Goal: Transaction & Acquisition: Purchase product/service

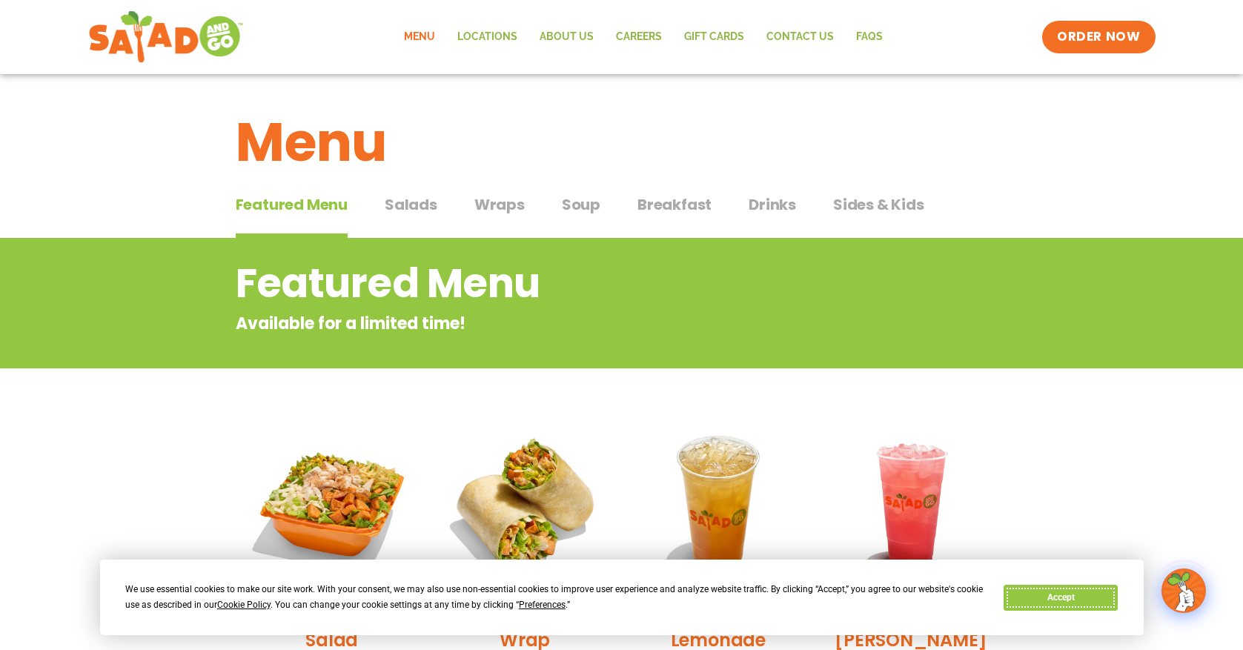
click at [1085, 606] on button "Accept" at bounding box center [1060, 598] width 114 height 26
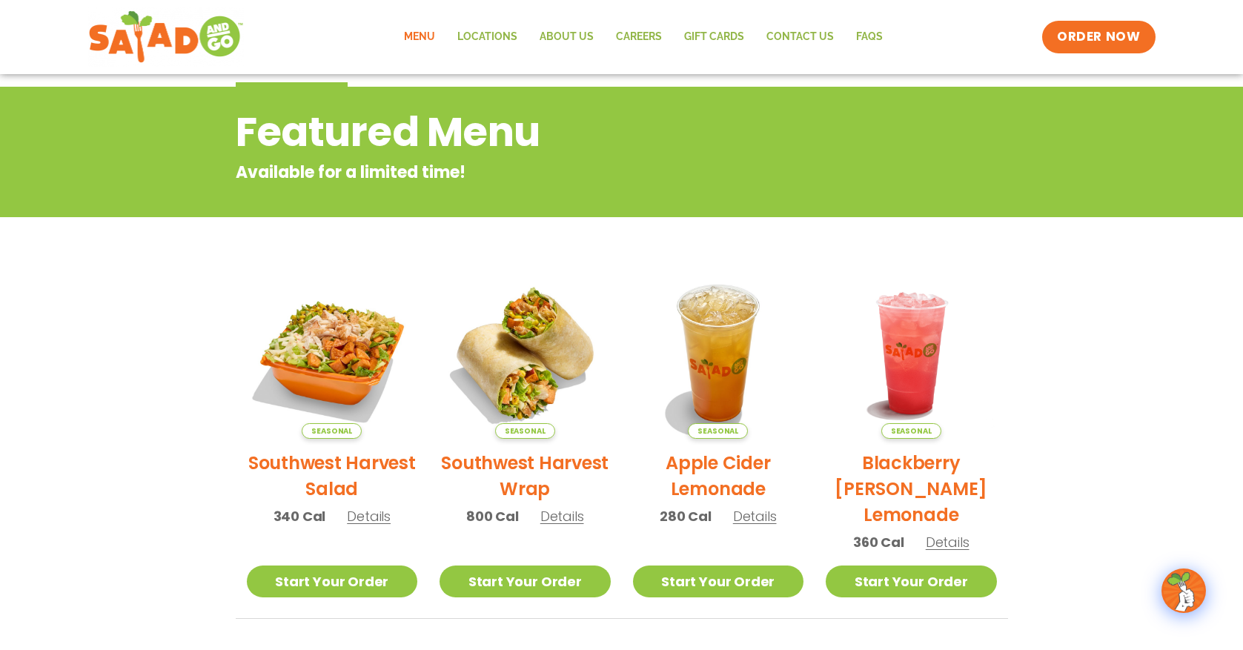
scroll to position [153, 0]
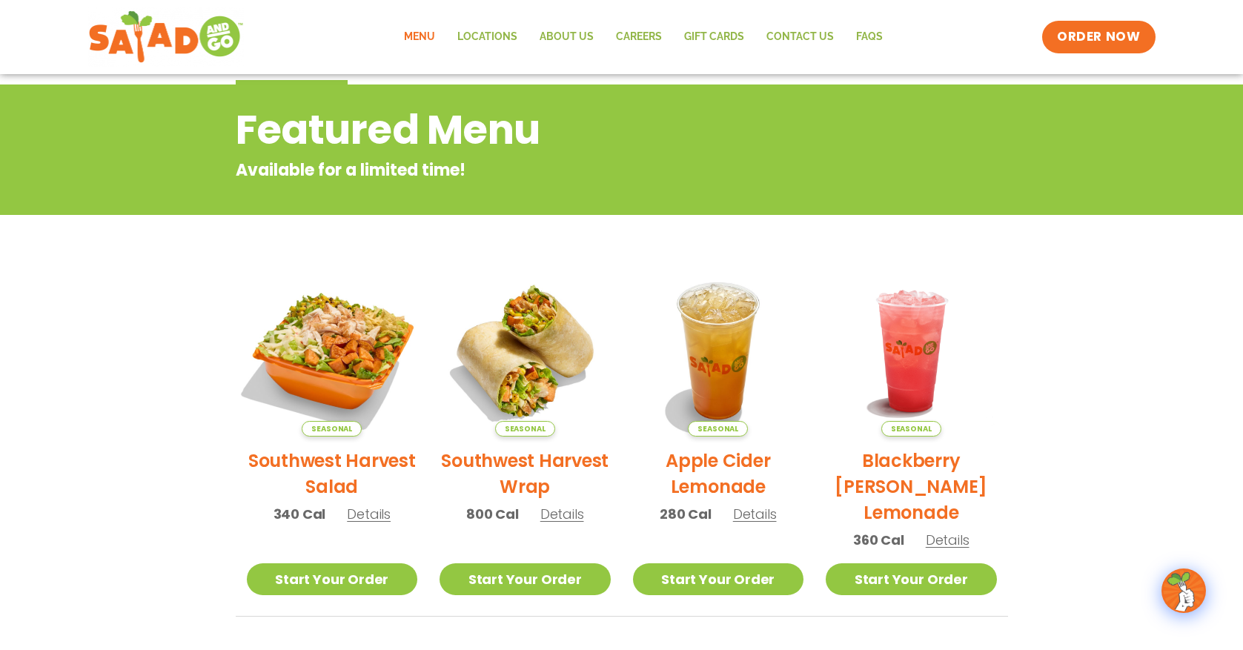
click at [340, 382] on img at bounding box center [331, 350] width 201 height 201
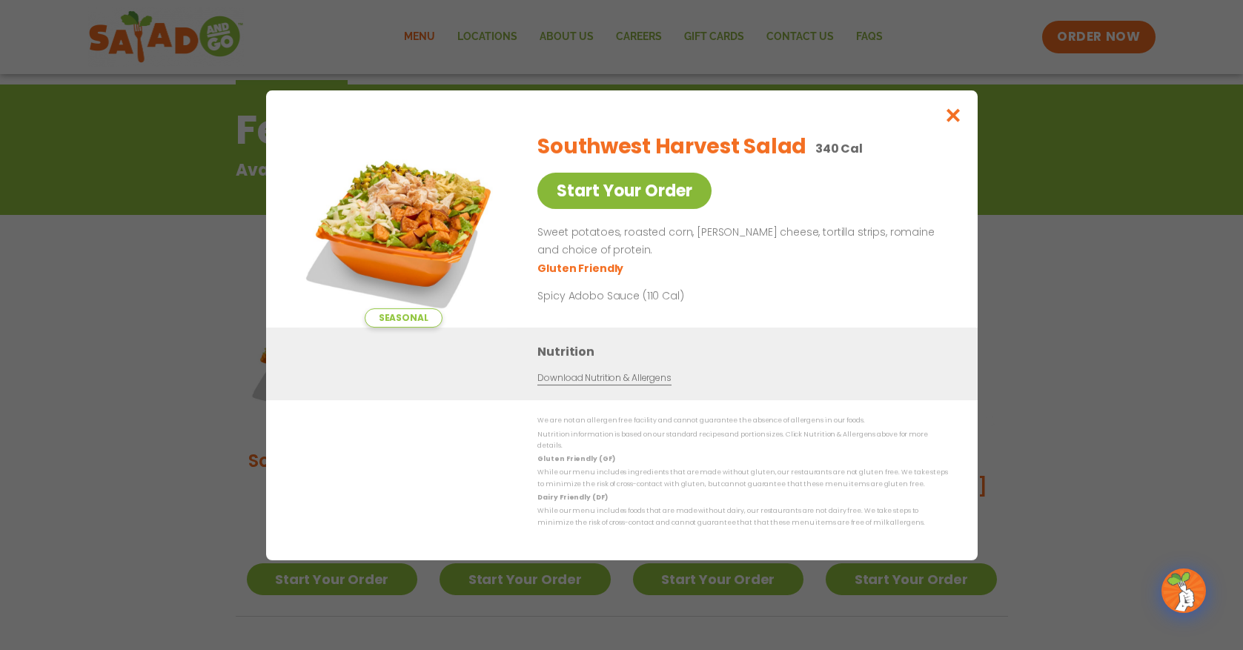
click at [605, 199] on link "Start Your Order" at bounding box center [624, 191] width 174 height 36
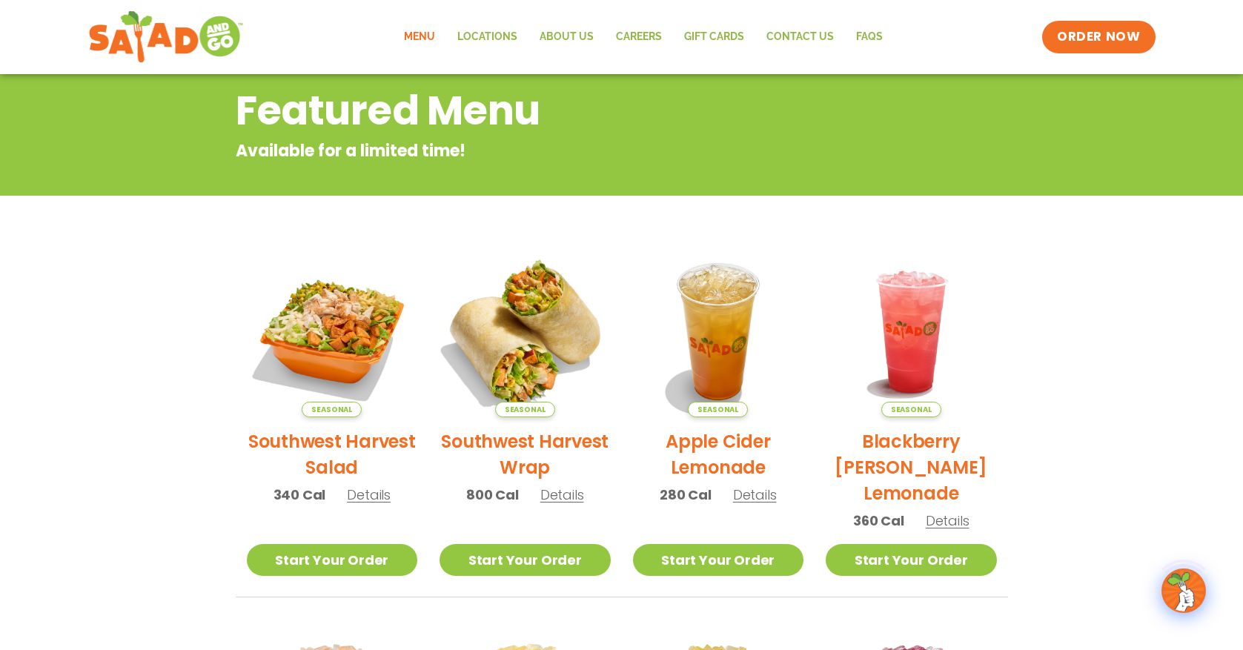
scroll to position [179, 0]
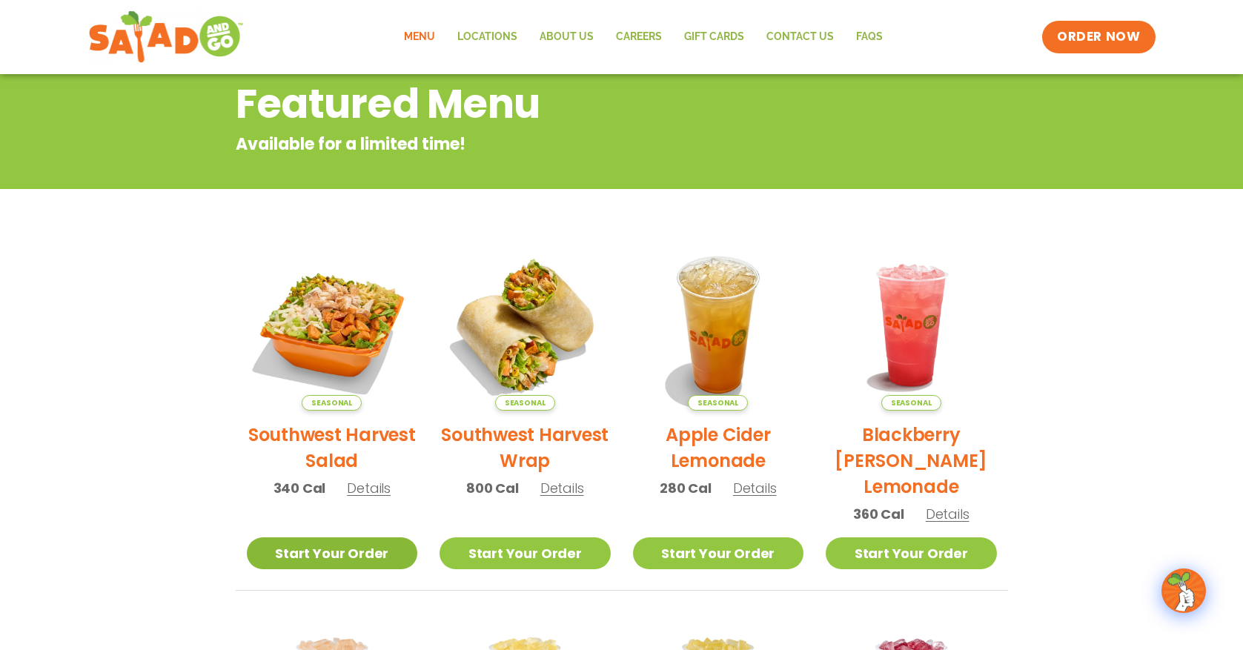
click at [311, 551] on link "Start Your Order" at bounding box center [332, 553] width 171 height 32
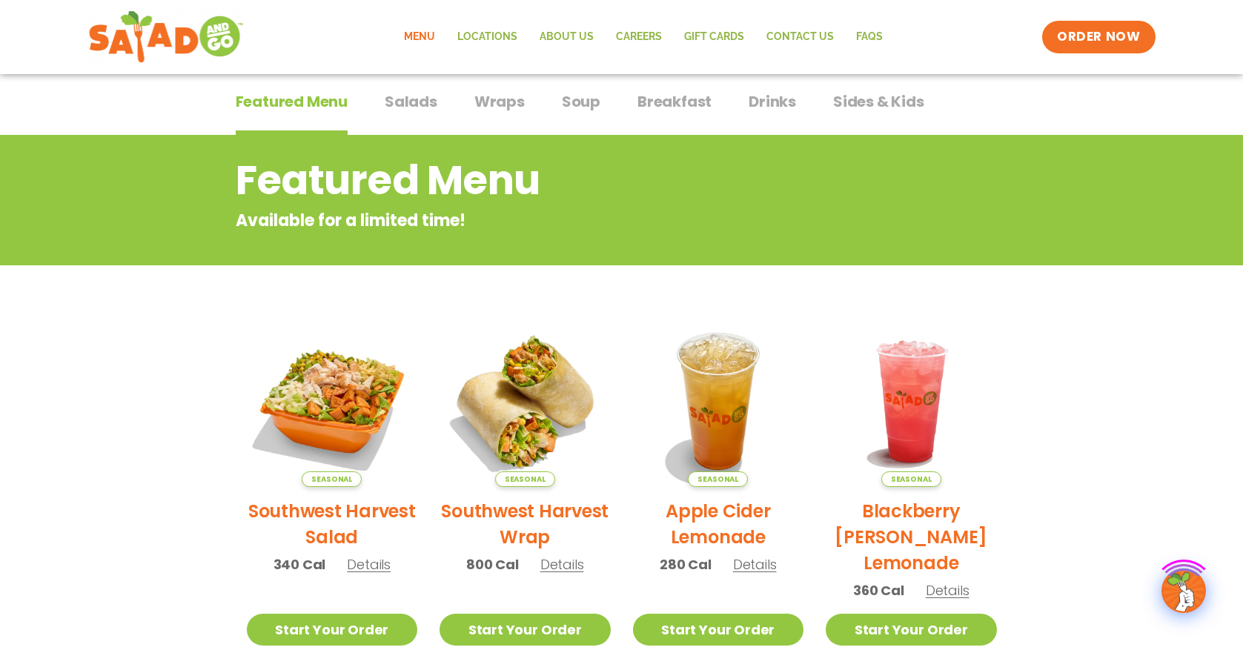
scroll to position [119, 0]
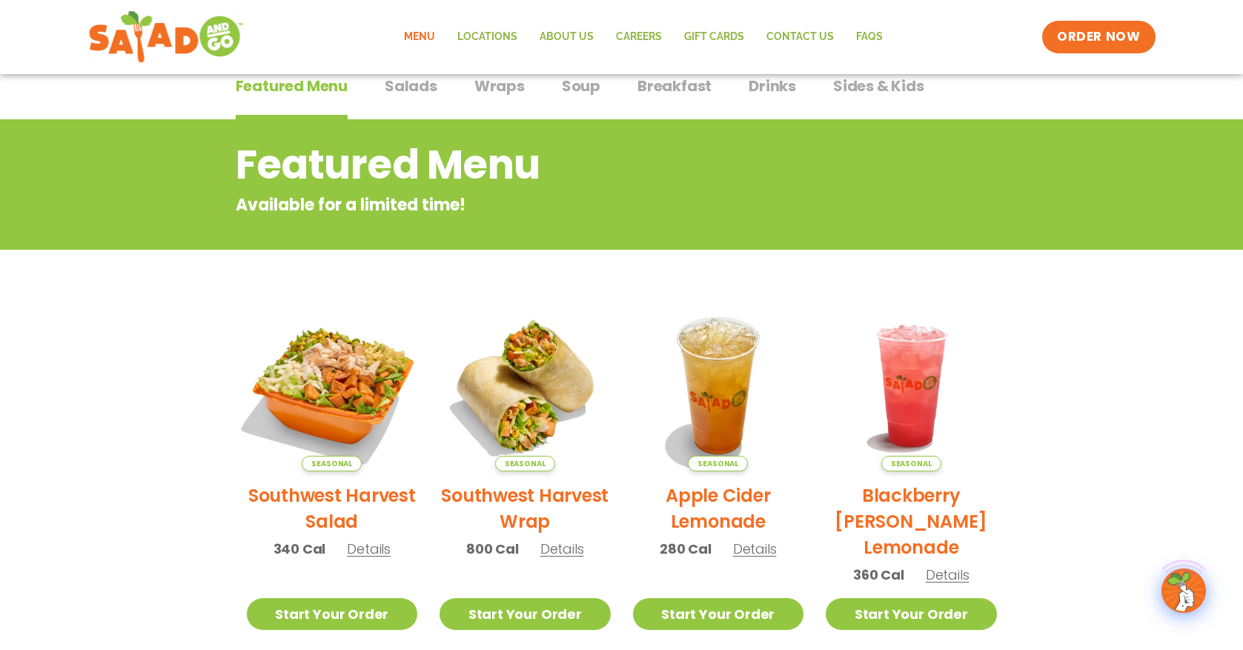
click at [321, 366] on img at bounding box center [331, 385] width 201 height 201
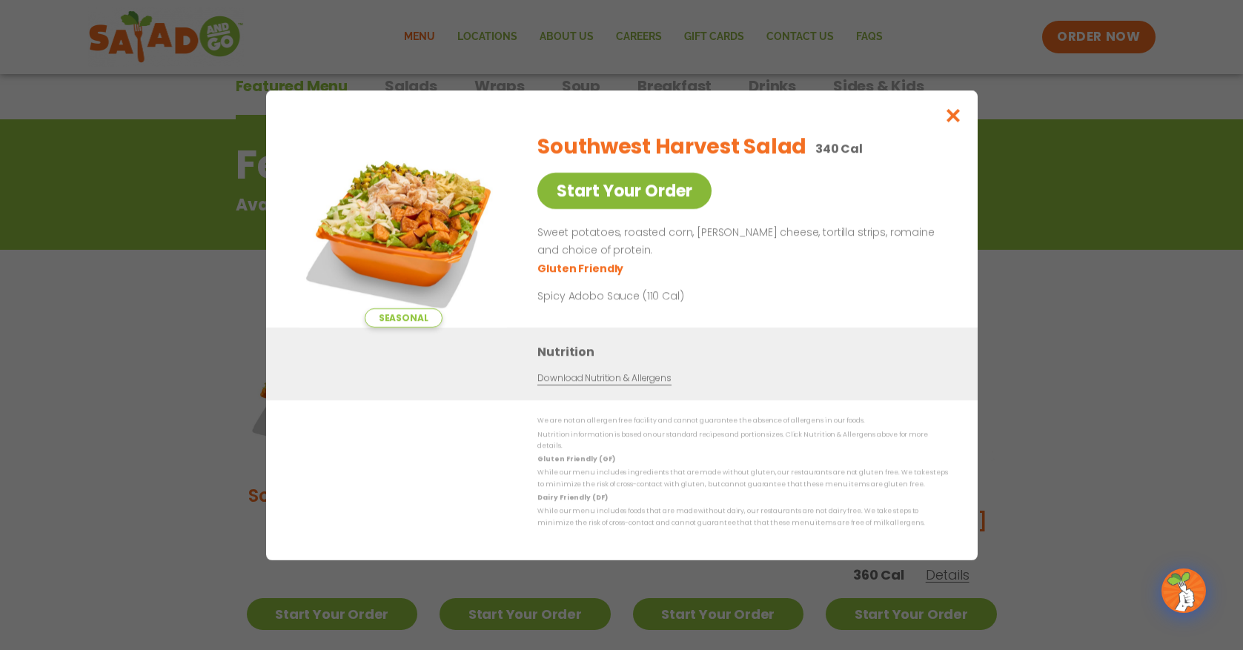
click at [681, 196] on link "Start Your Order" at bounding box center [624, 191] width 174 height 36
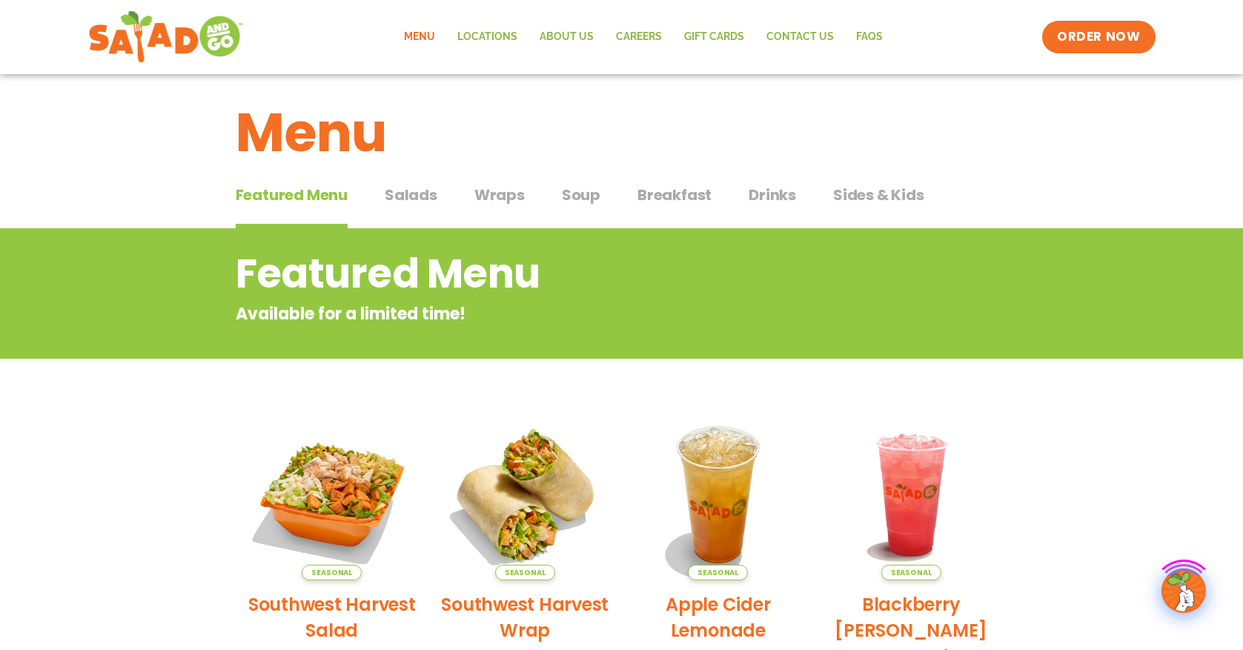
scroll to position [20, 0]
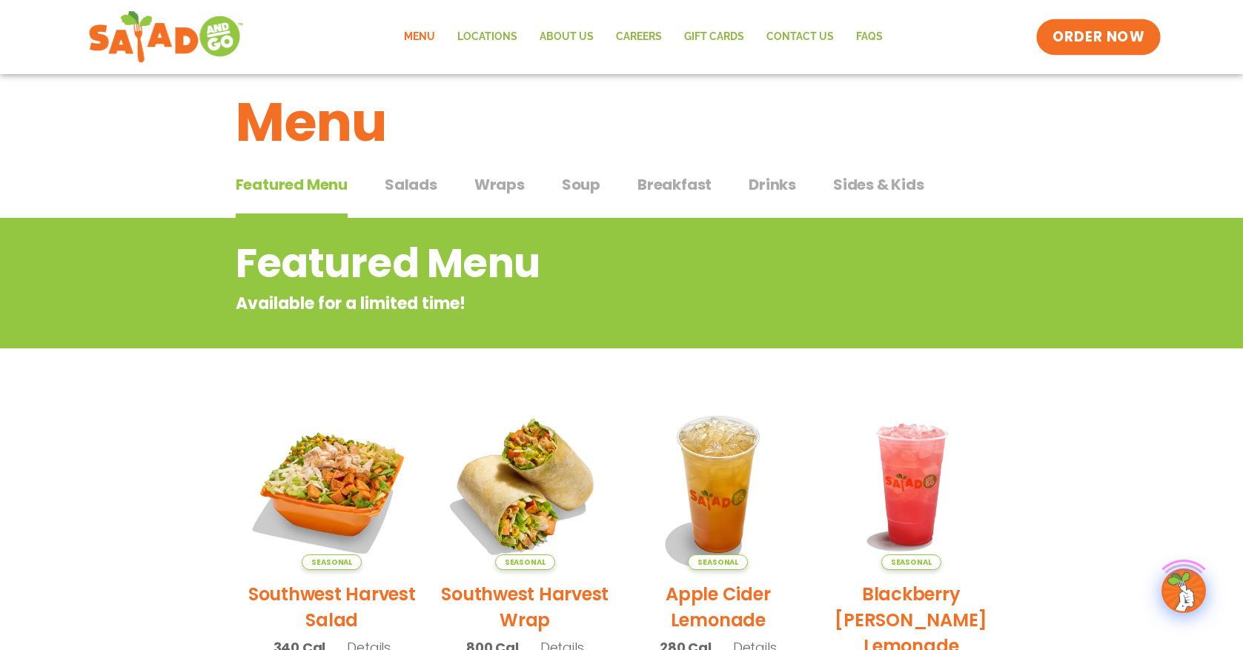
click at [1068, 43] on span "ORDER NOW" at bounding box center [1098, 36] width 92 height 19
